Goal: Transaction & Acquisition: Purchase product/service

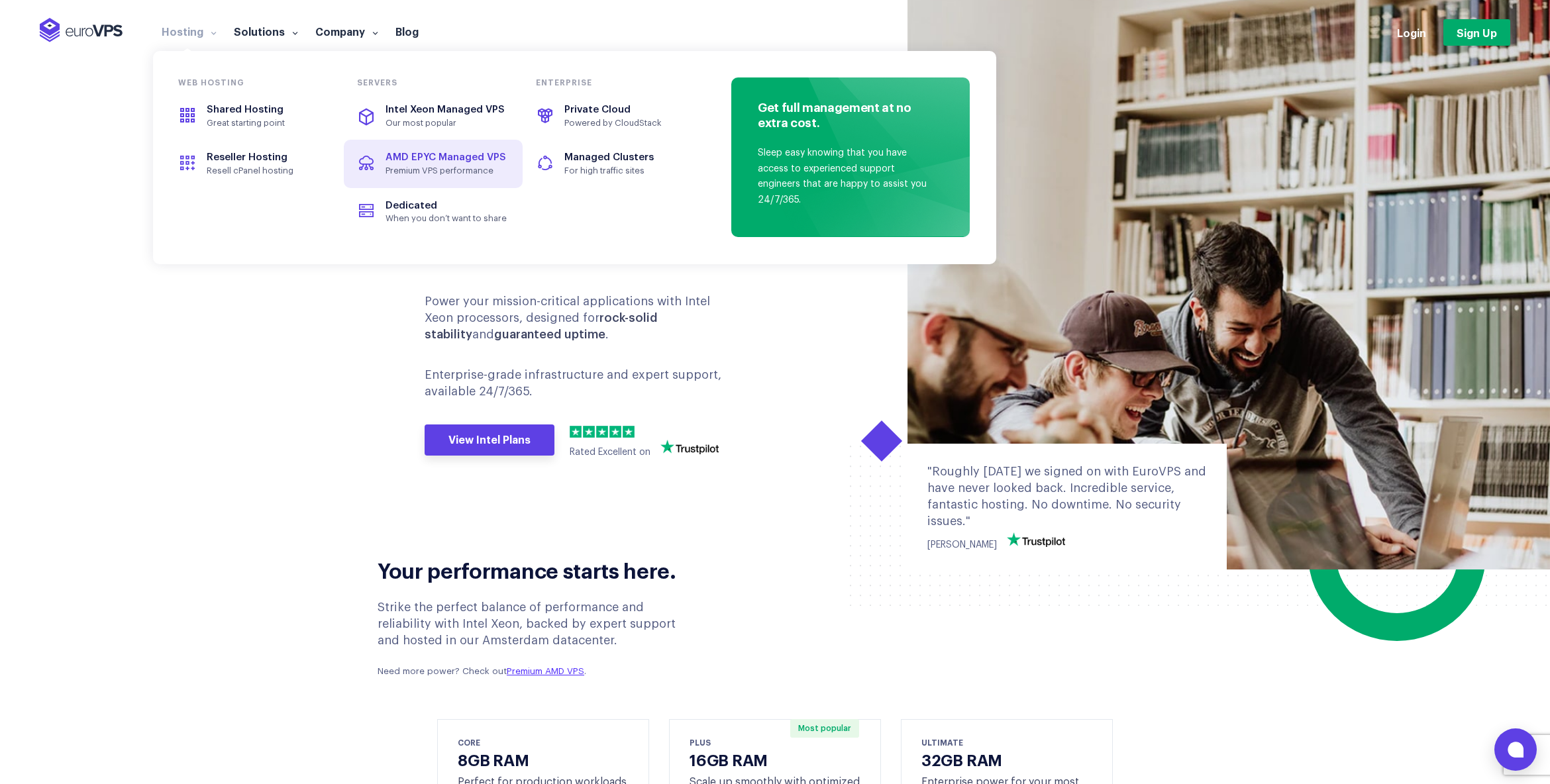
click at [452, 160] on span "AMD EPYC Managed VPS" at bounding box center [445, 157] width 121 height 10
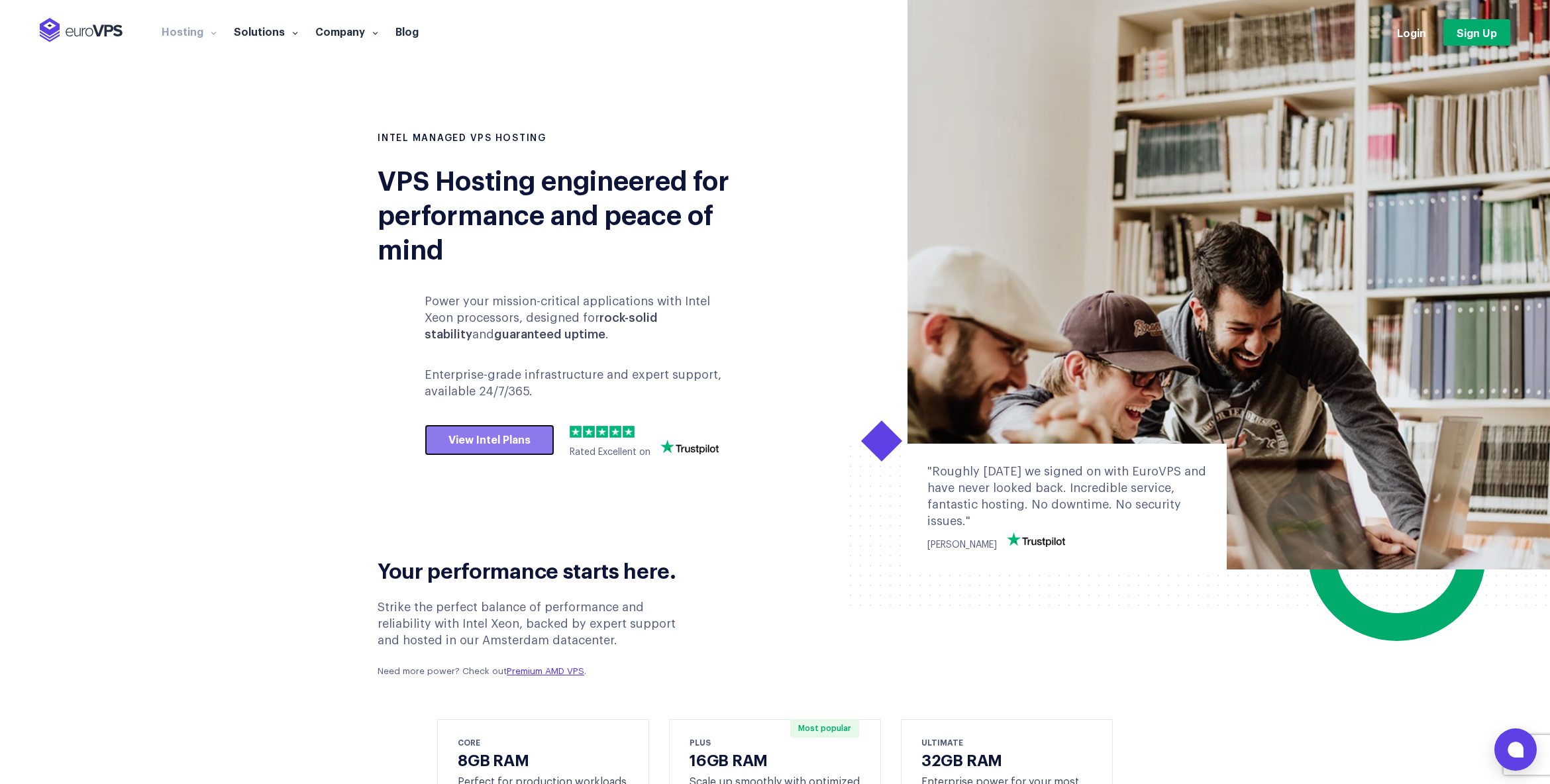
click at [492, 439] on link "View Intel Plans" at bounding box center [489, 441] width 130 height 32
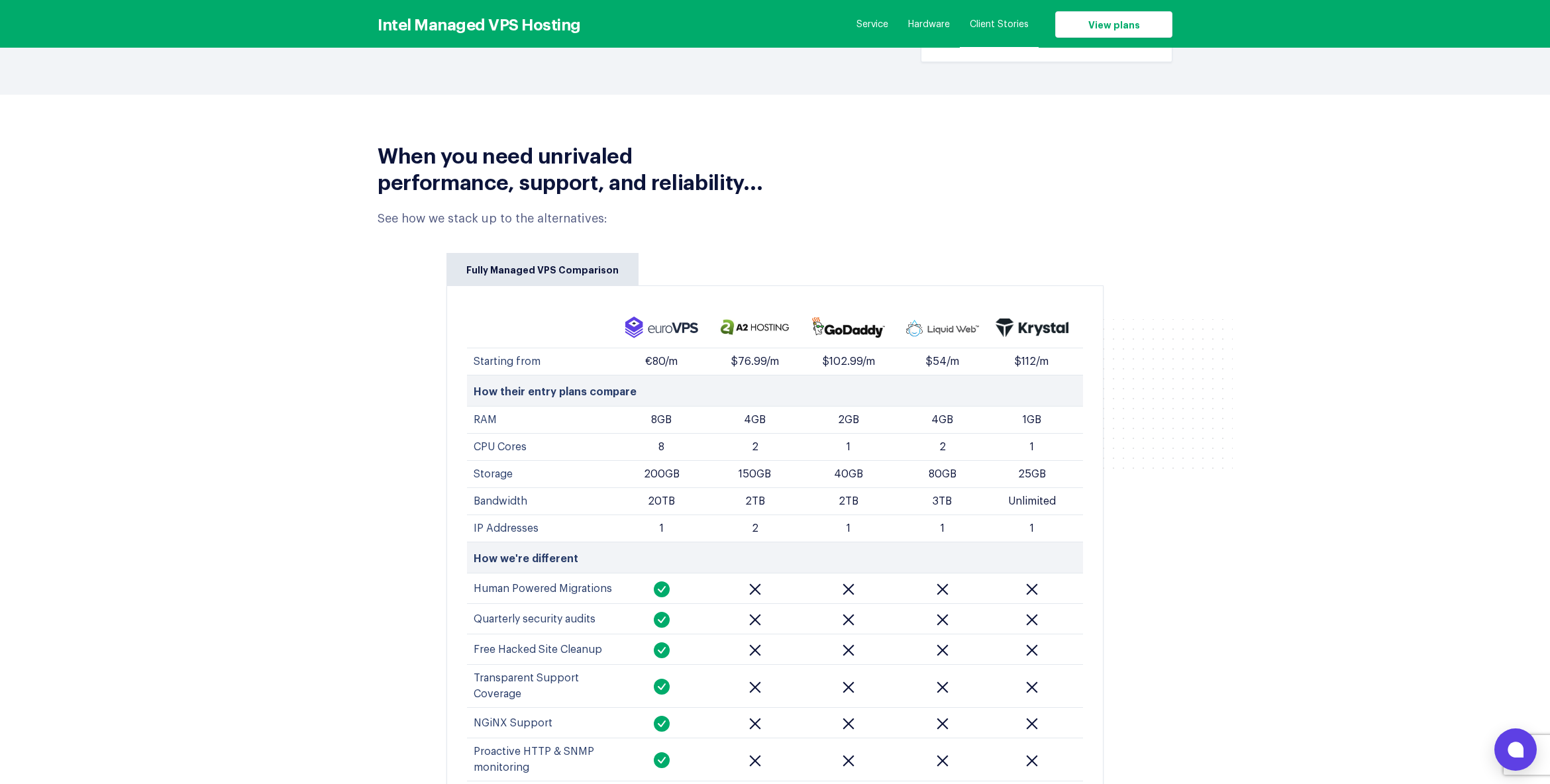
scroll to position [5124, 0]
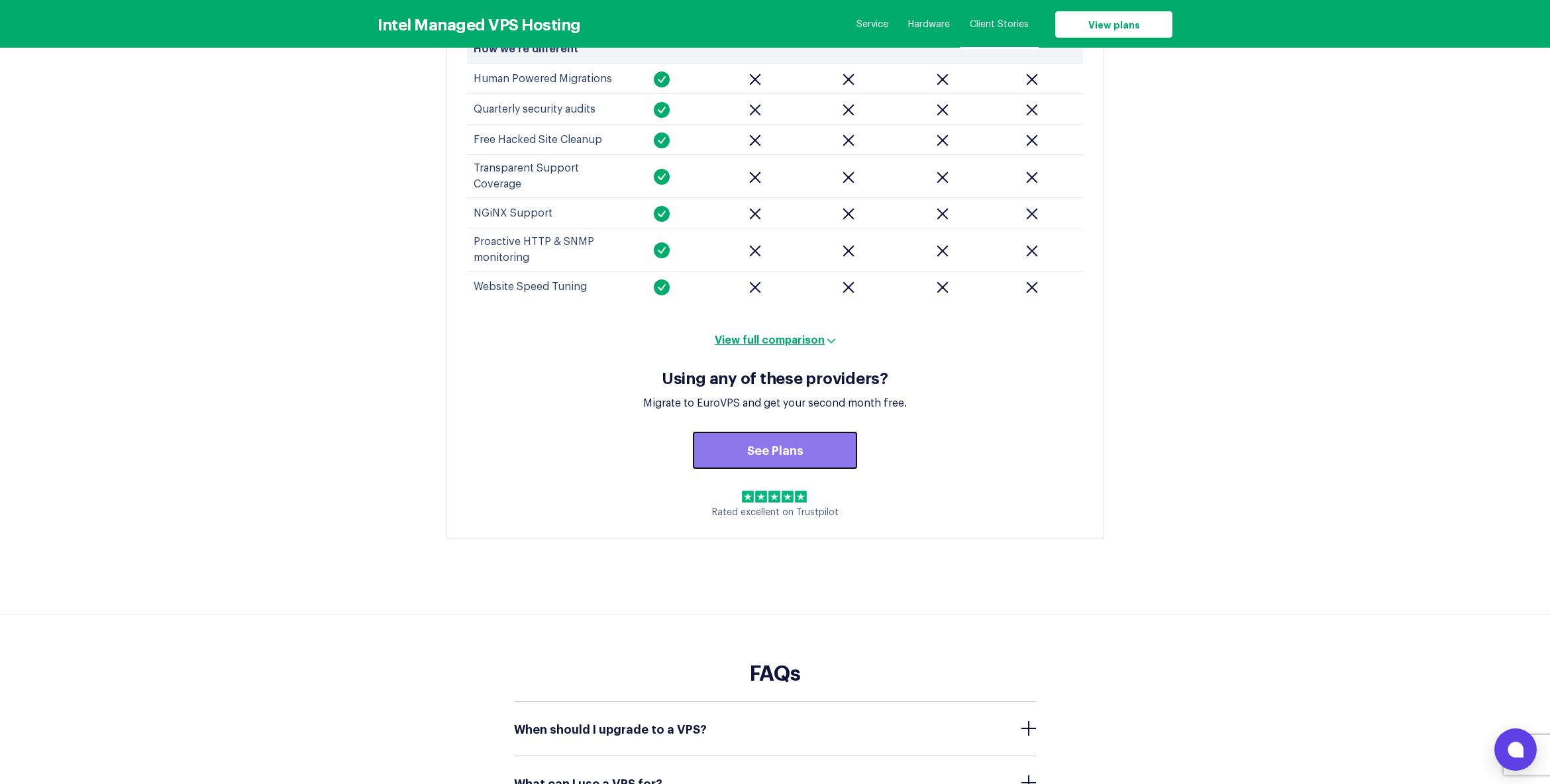
click at [824, 431] on link "See Plans" at bounding box center [775, 451] width 166 height 39
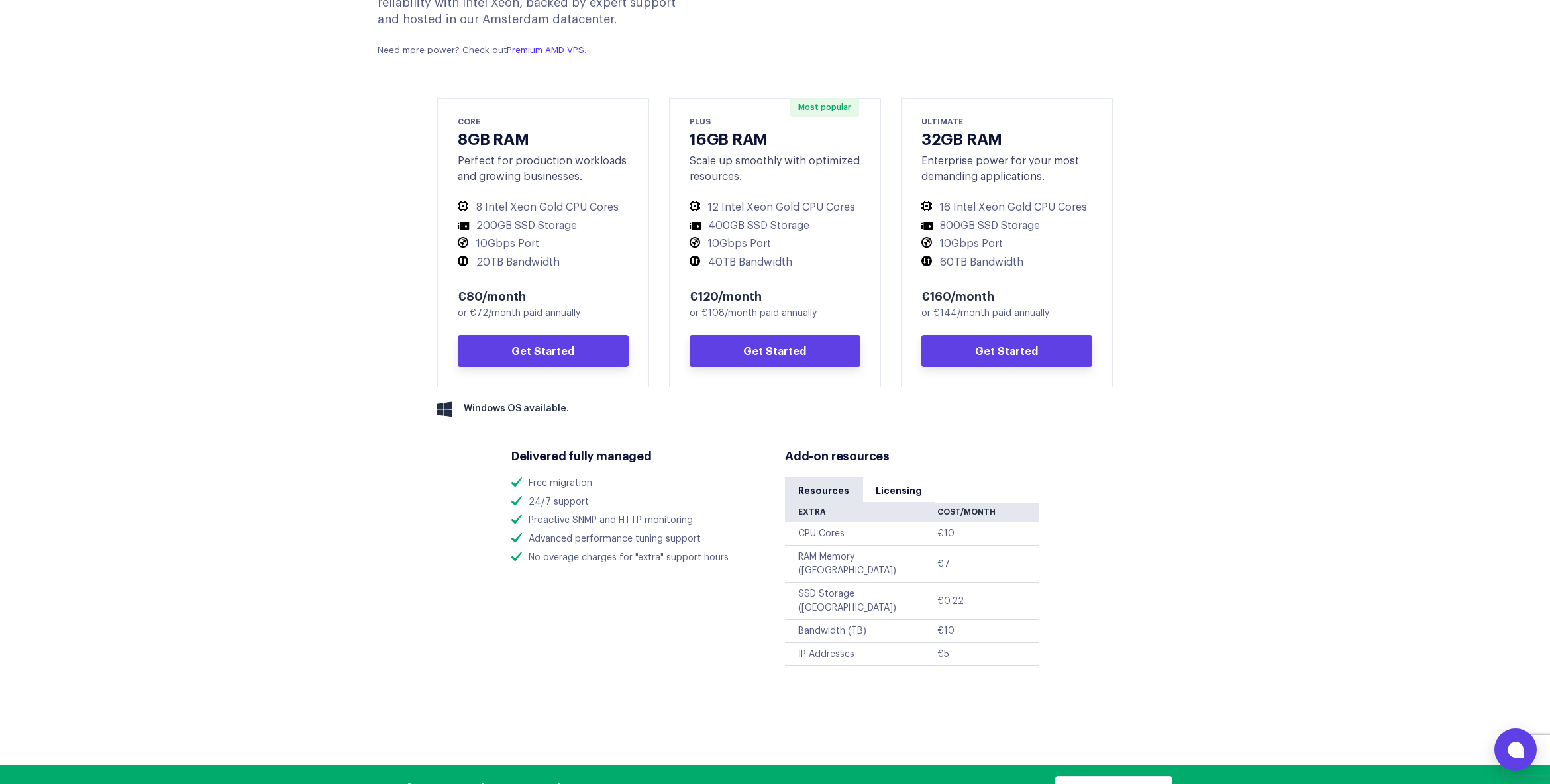
scroll to position [625, 0]
